Goal: Task Accomplishment & Management: Use online tool/utility

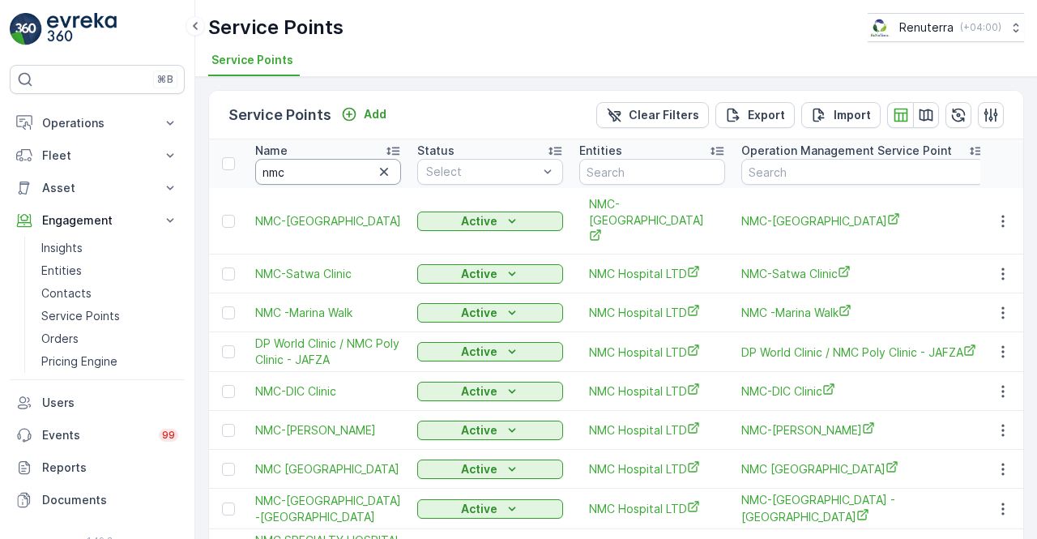
click at [288, 173] on input "nmc" at bounding box center [328, 172] width 146 height 26
type input "n"
type input "new spe"
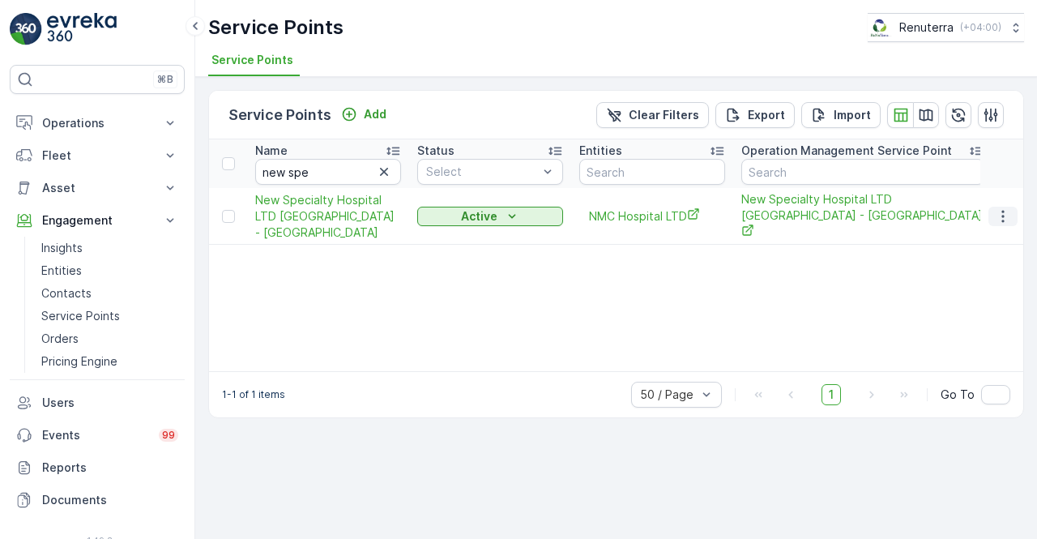
click at [1011, 215] on button "button" at bounding box center [1002, 216] width 29 height 19
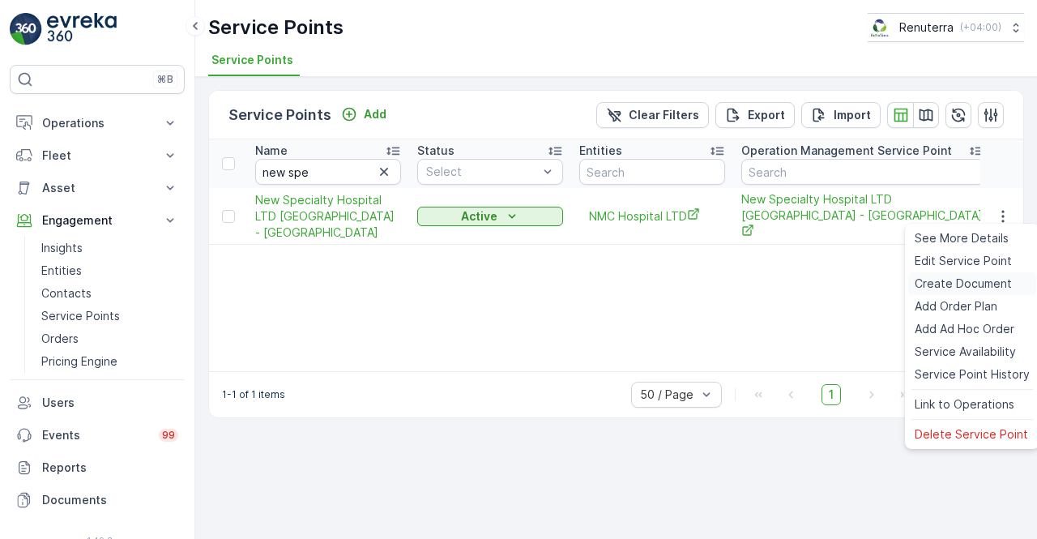
click at [953, 285] on span "Create Document" at bounding box center [962, 283] width 97 height 16
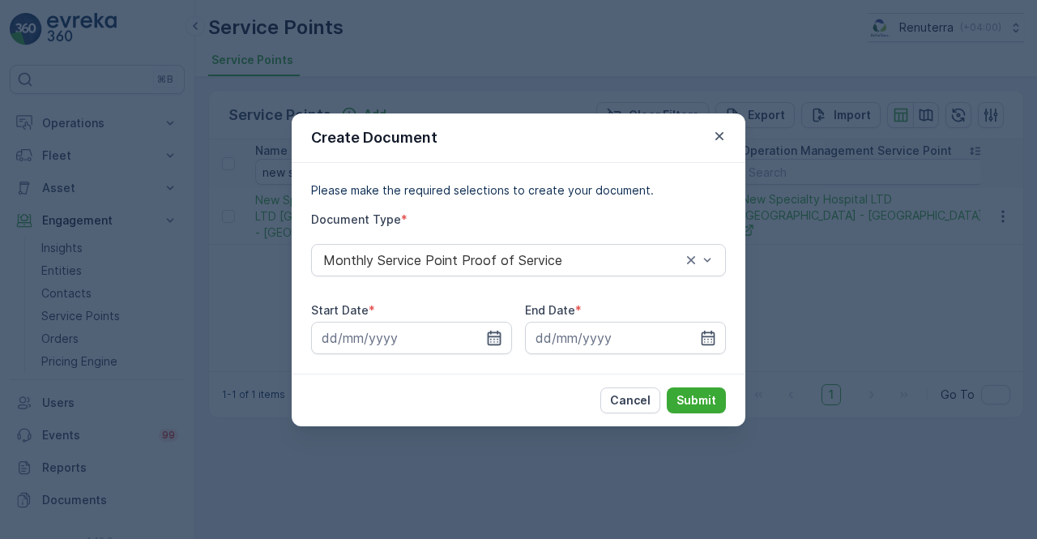
click at [489, 341] on icon "button" at bounding box center [494, 338] width 16 height 16
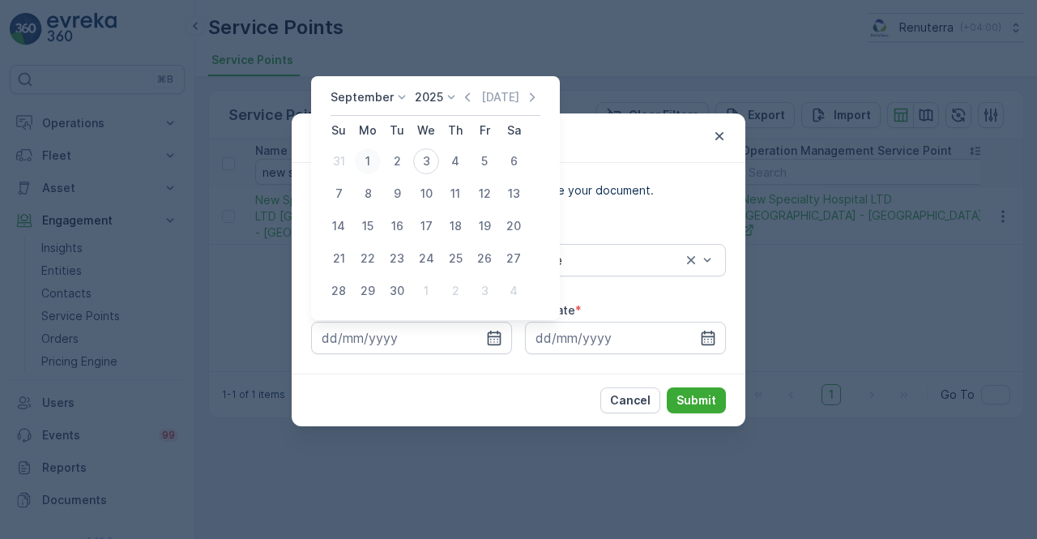
click at [374, 162] on div "1" at bounding box center [368, 161] width 26 height 26
type input "[DATE]"
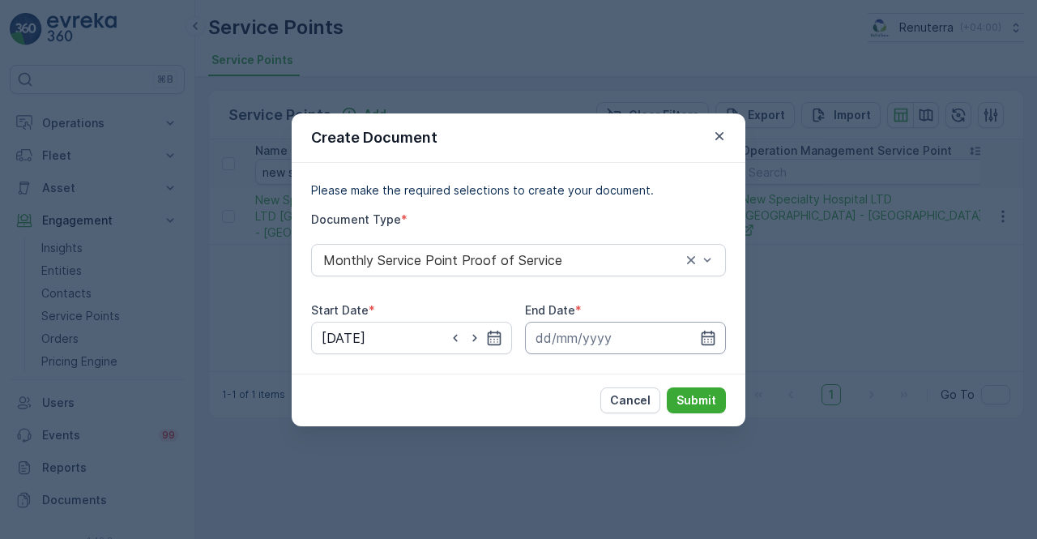
click at [717, 338] on input at bounding box center [625, 338] width 201 height 32
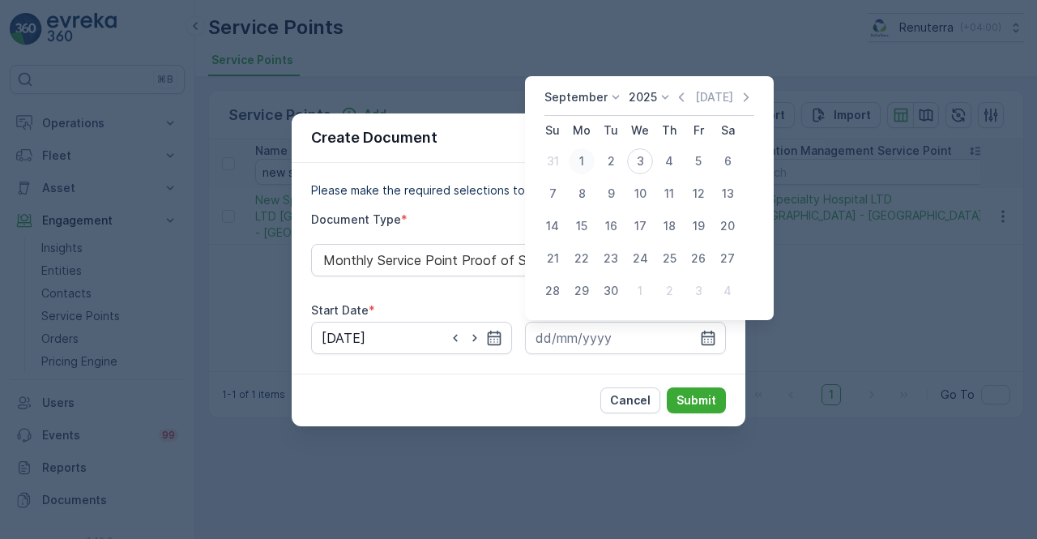
click at [575, 161] on div "1" at bounding box center [582, 161] width 26 height 26
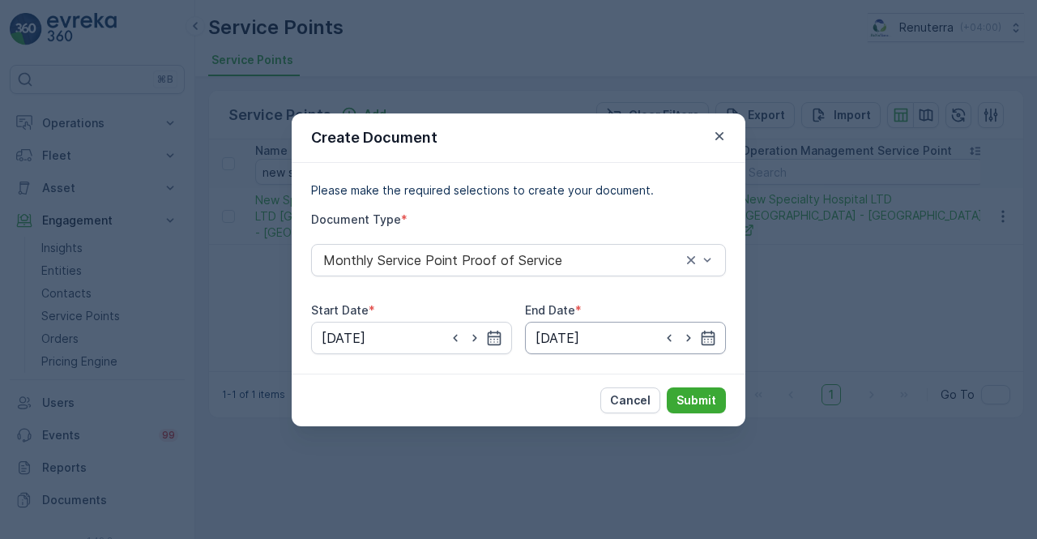
click at [720, 334] on input "[DATE]" at bounding box center [625, 338] width 201 height 32
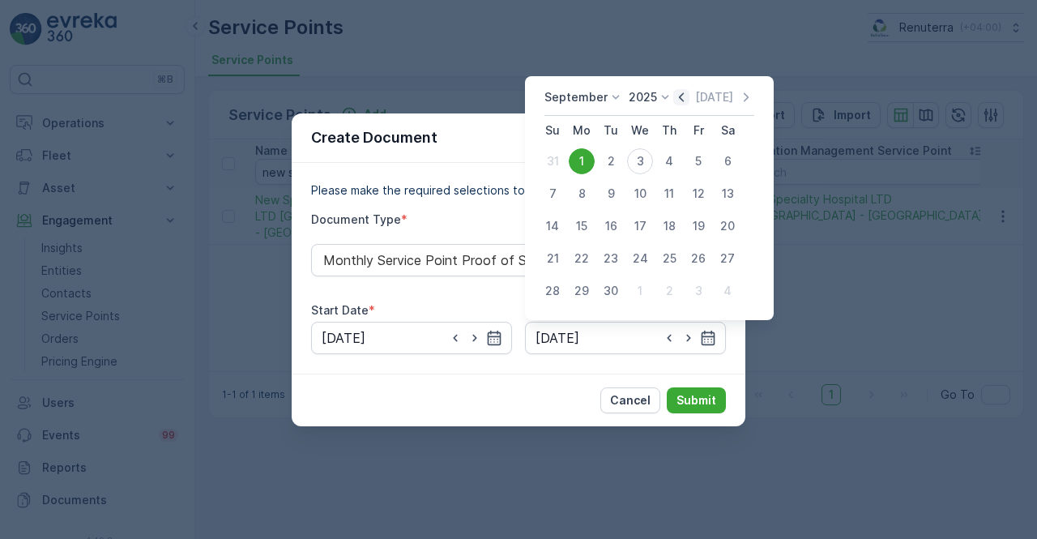
click at [677, 97] on icon "button" at bounding box center [681, 97] width 16 height 16
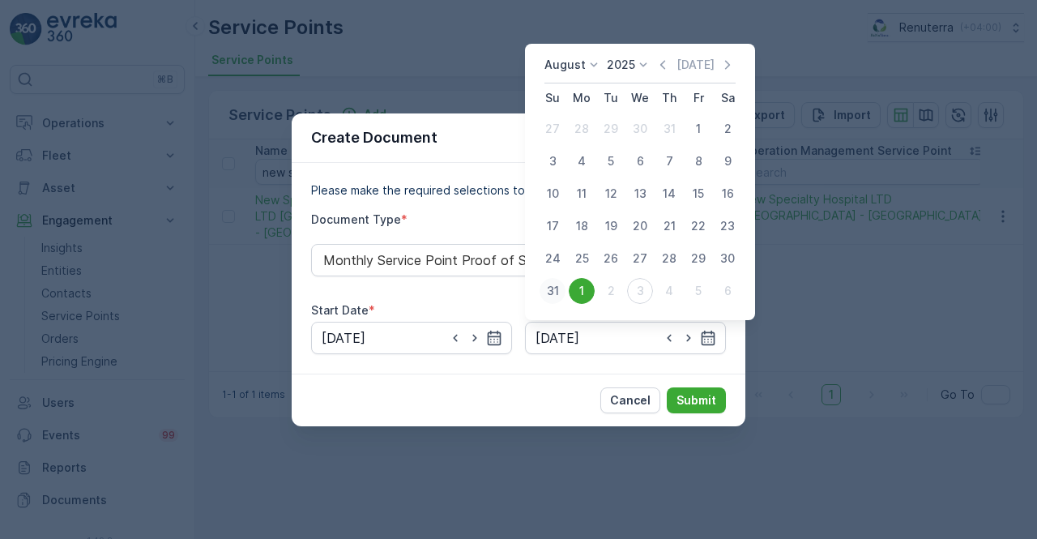
click at [560, 290] on div "31" at bounding box center [552, 291] width 26 height 26
type input "[DATE]"
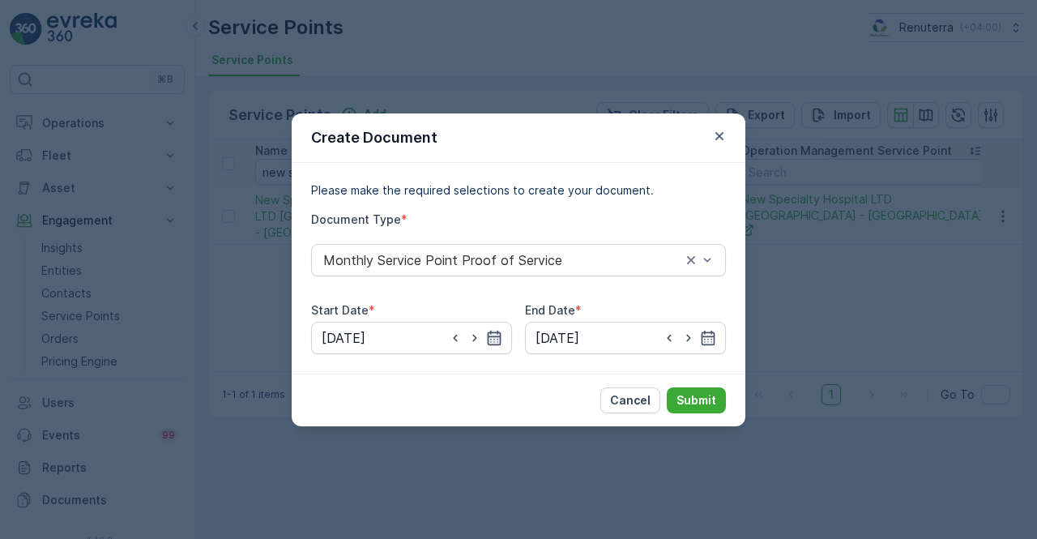
click at [489, 343] on icon "button" at bounding box center [494, 338] width 16 height 16
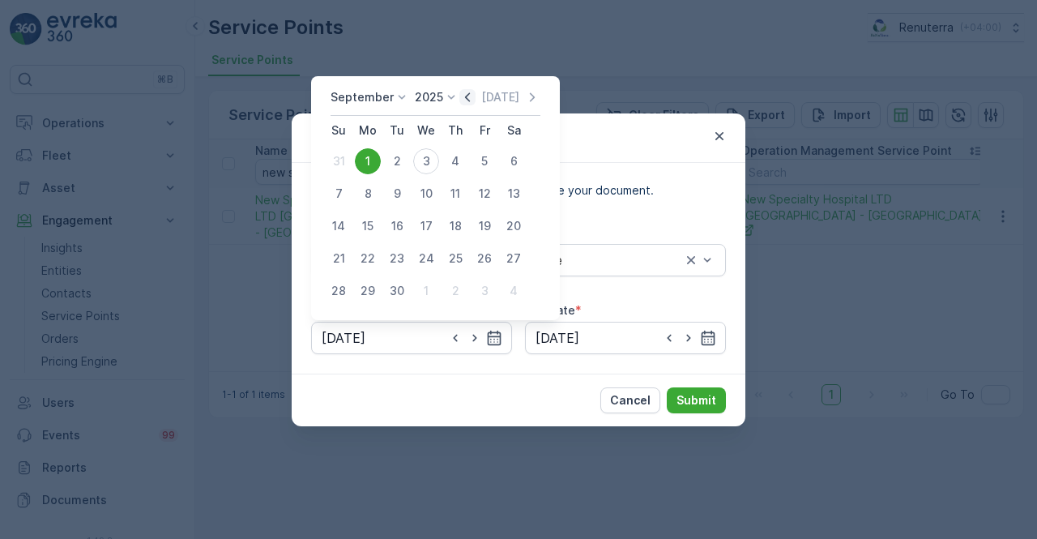
click at [459, 96] on icon "button" at bounding box center [467, 97] width 16 height 16
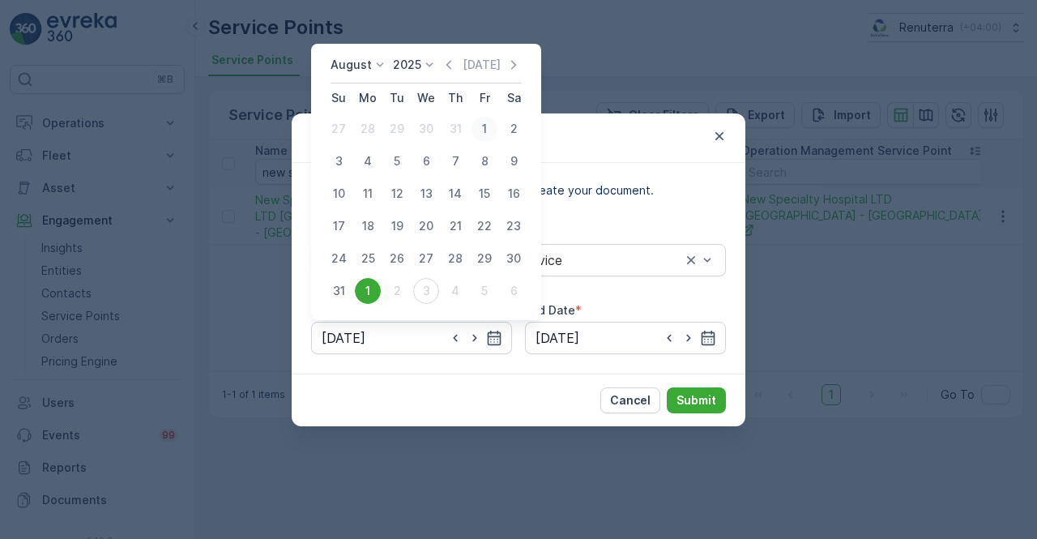
click at [478, 135] on div "1" at bounding box center [484, 129] width 26 height 26
type input "[DATE]"
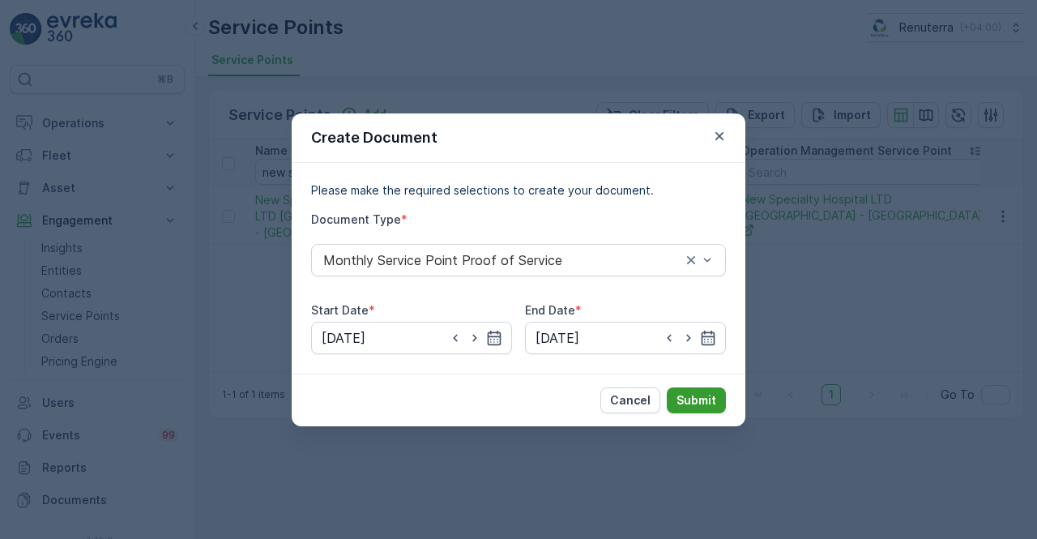
click at [707, 403] on p "Submit" at bounding box center [696, 400] width 40 height 16
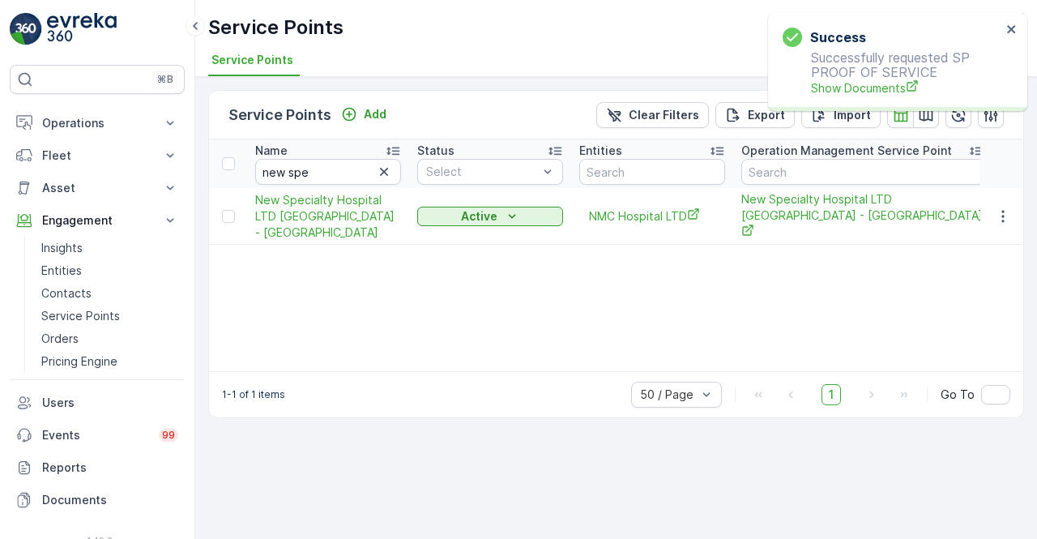
click at [868, 98] on div "Success Successfully requested SP PROOF OF SERVICE Show Documents" at bounding box center [891, 62] width 228 height 79
click at [865, 94] on span "Show Documents" at bounding box center [906, 87] width 190 height 17
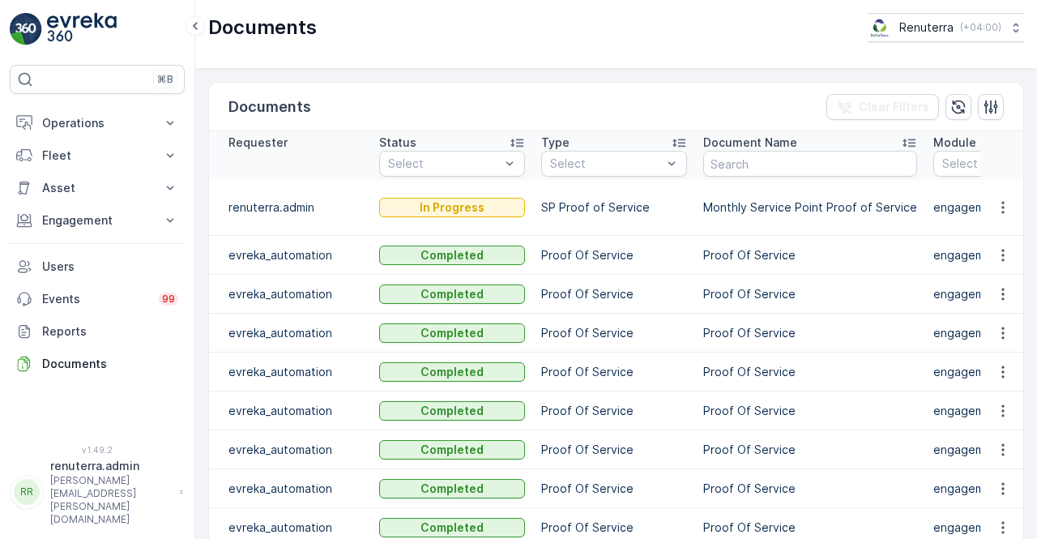
click at [756, 385] on td "Proof Of Service" at bounding box center [810, 371] width 230 height 39
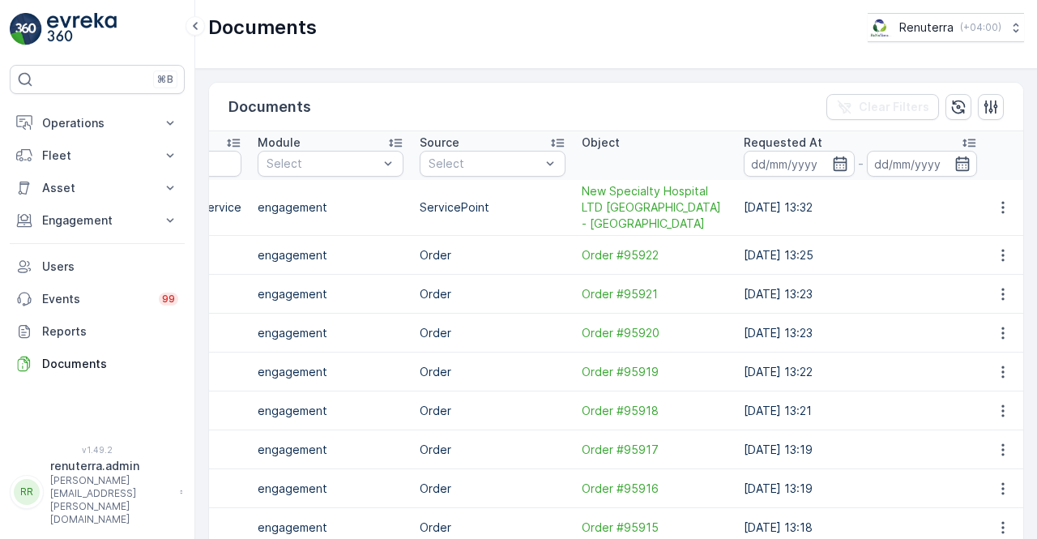
scroll to position [0, 677]
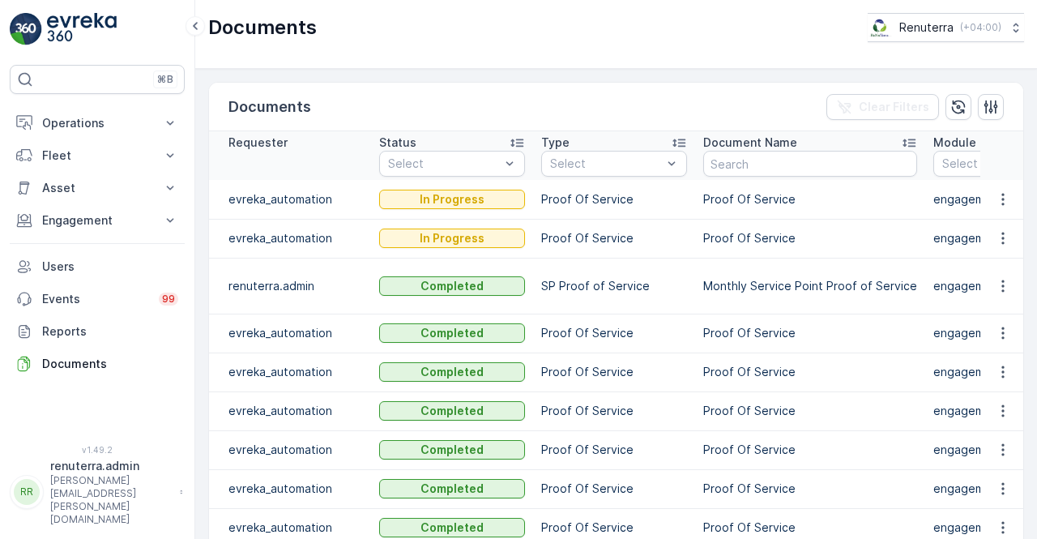
drag, startPoint x: 522, startPoint y: 252, endPoint x: 513, endPoint y: 253, distance: 9.1
click at [513, 253] on td "In Progress" at bounding box center [452, 238] width 162 height 39
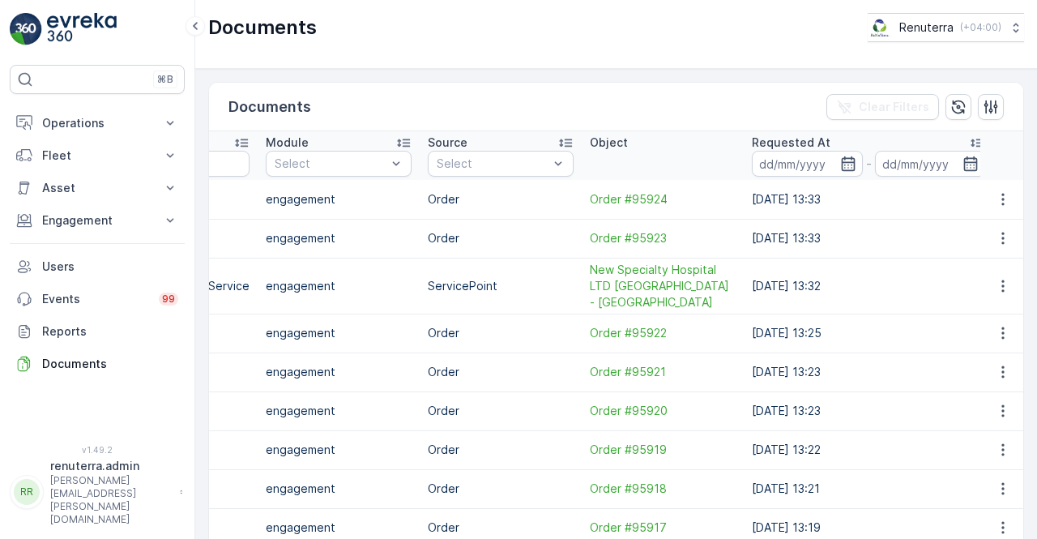
scroll to position [0, 677]
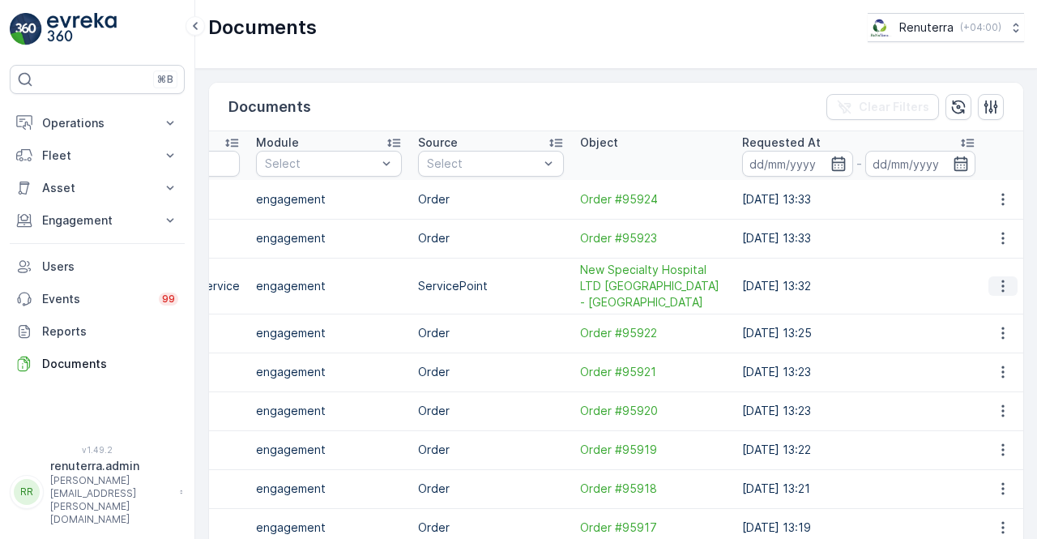
click at [996, 282] on icon "button" at bounding box center [1003, 286] width 16 height 16
click at [991, 304] on span "See Details" at bounding box center [998, 308] width 62 height 16
